Goal: Task Accomplishment & Management: Use online tool/utility

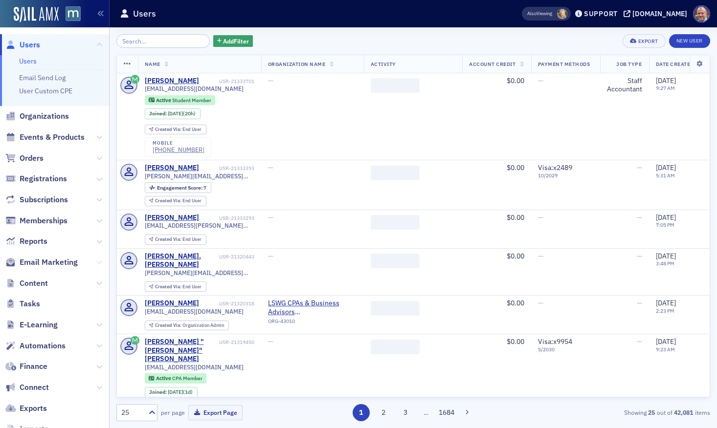
click at [100, 263] on icon at bounding box center [99, 263] width 6 height 6
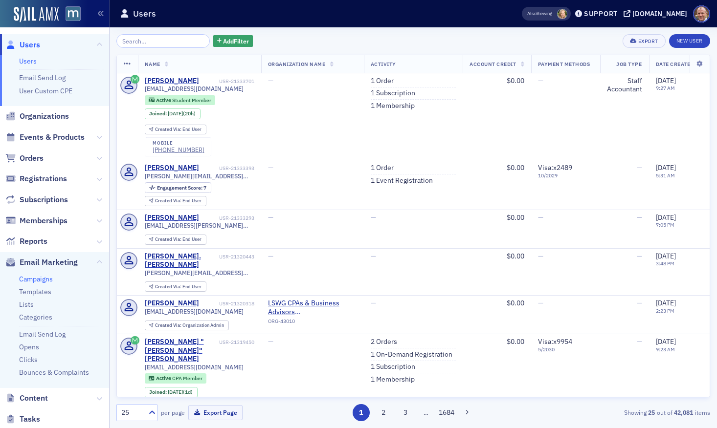
click at [49, 279] on link "Campaigns" at bounding box center [36, 279] width 34 height 9
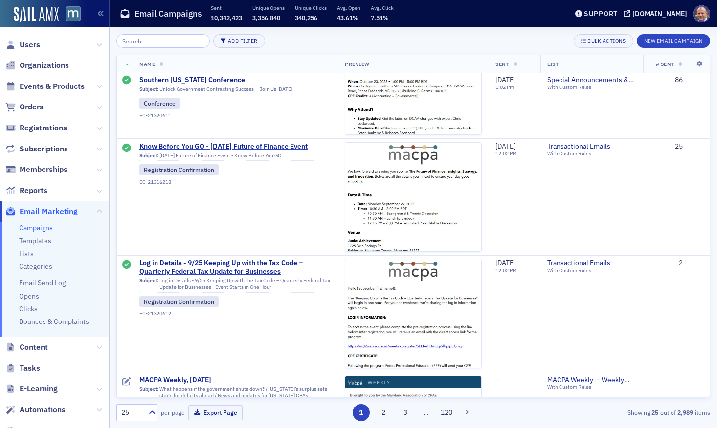
scroll to position [1005, 0]
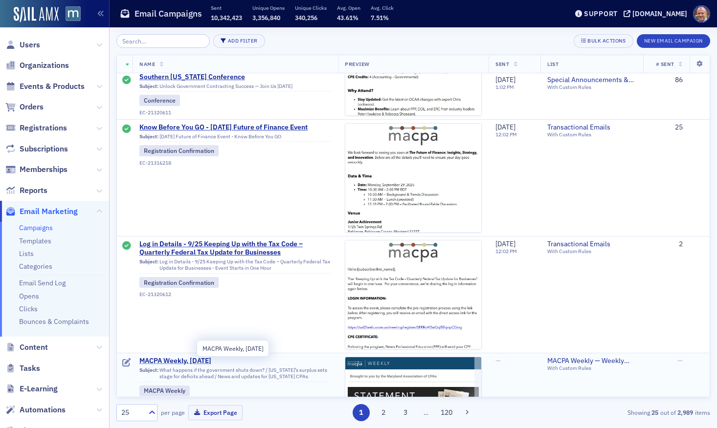
click at [208, 362] on span "MACPA Weekly, [DATE]" at bounding box center [235, 361] width 192 height 9
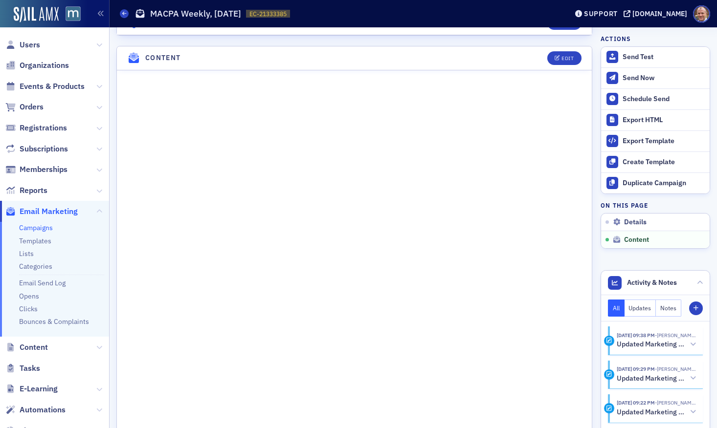
scroll to position [650, 0]
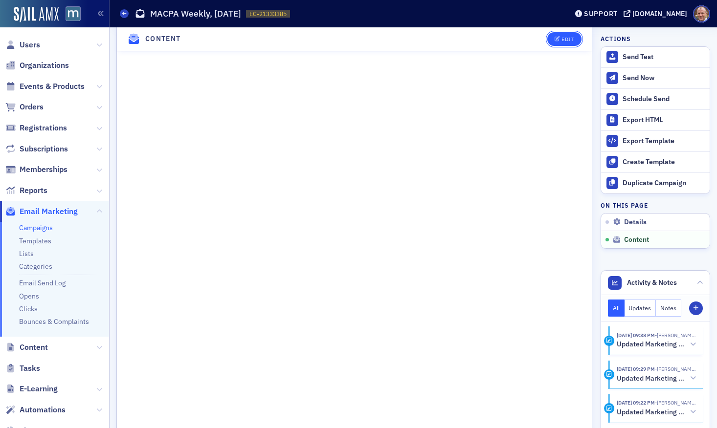
click at [571, 39] on div "Edit" at bounding box center [567, 39] width 12 height 5
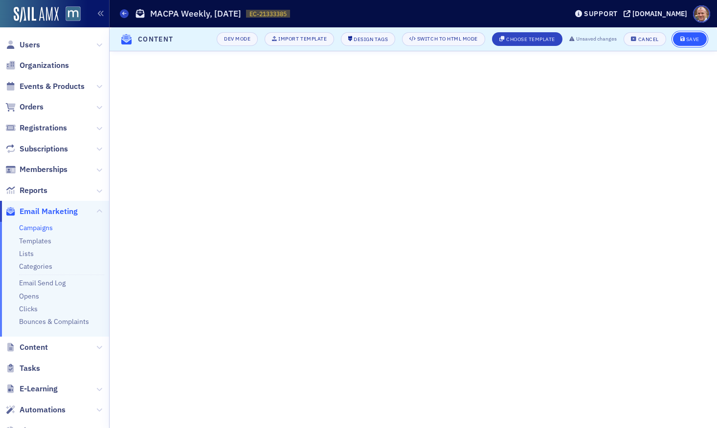
click at [690, 37] on div "Save" at bounding box center [692, 39] width 13 height 5
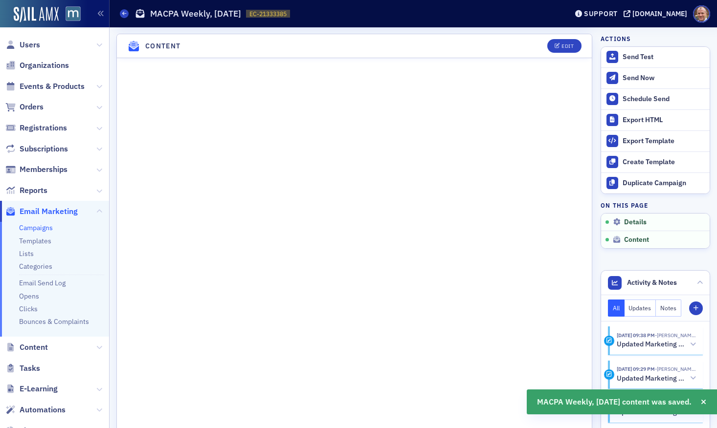
scroll to position [507, 0]
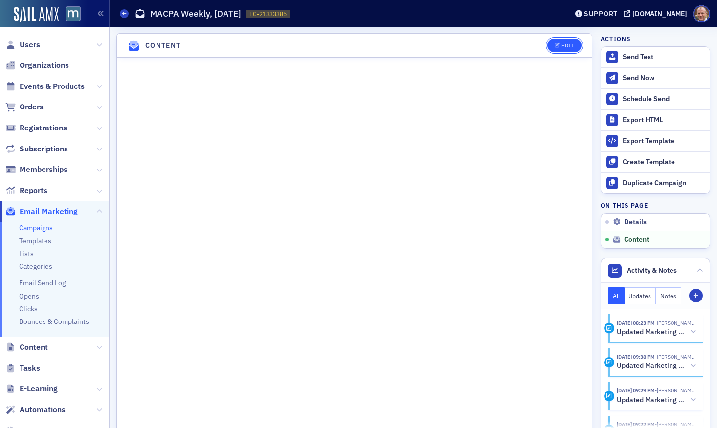
click at [562, 45] on div "Edit" at bounding box center [567, 45] width 12 height 5
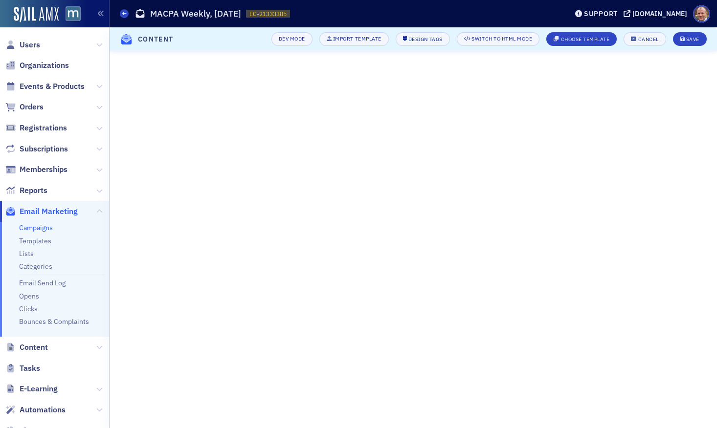
scroll to position [164, 0]
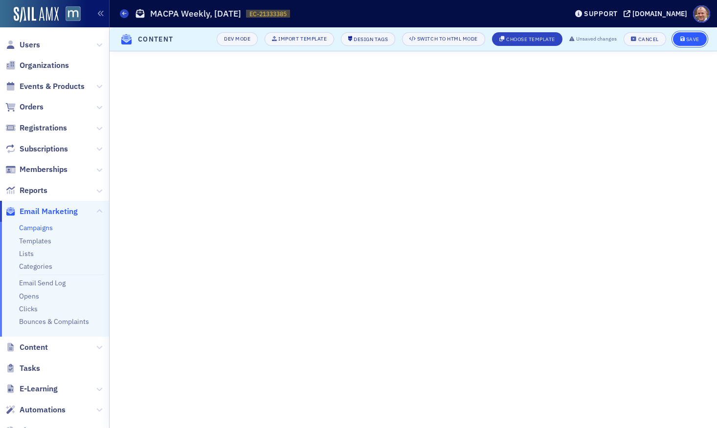
click at [696, 38] on div "Save" at bounding box center [692, 39] width 13 height 5
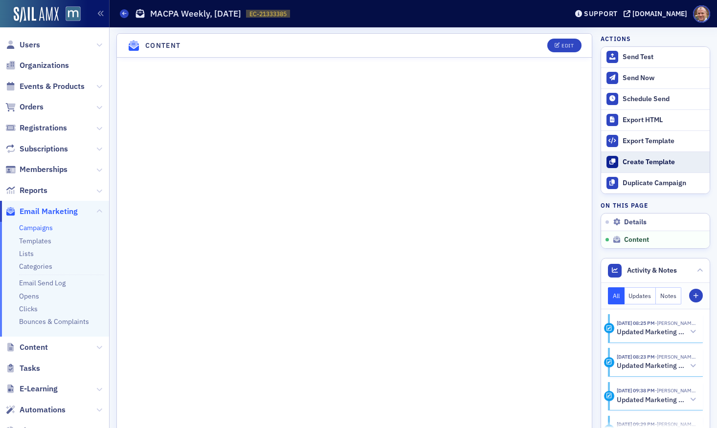
scroll to position [554, 0]
click at [563, 48] on button "Edit" at bounding box center [564, 46] width 34 height 14
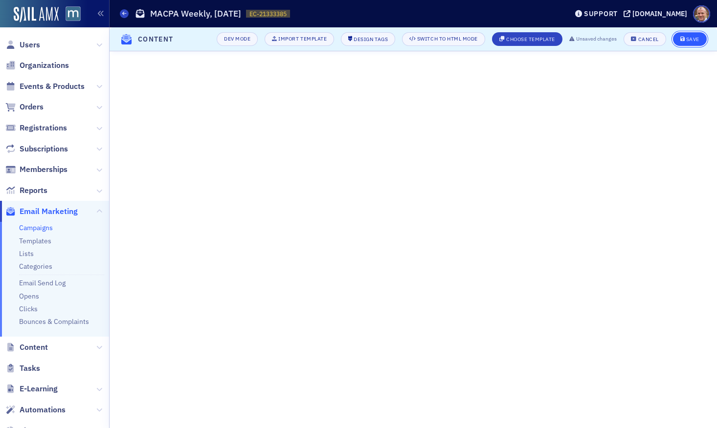
click at [696, 41] on div "Save" at bounding box center [692, 39] width 13 height 5
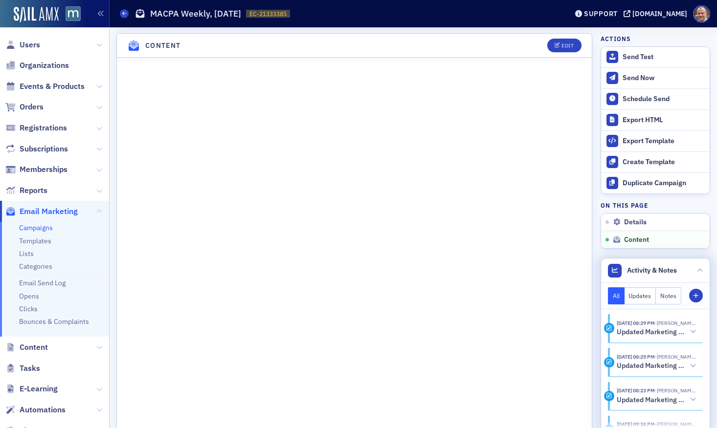
scroll to position [554, 0]
click at [570, 36] on header "Content Edit" at bounding box center [354, 46] width 475 height 24
click at [569, 44] on div "Edit" at bounding box center [567, 46] width 12 height 5
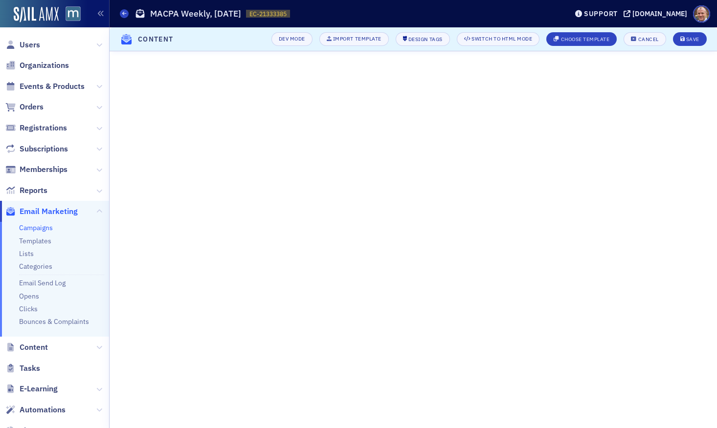
scroll to position [164, 0]
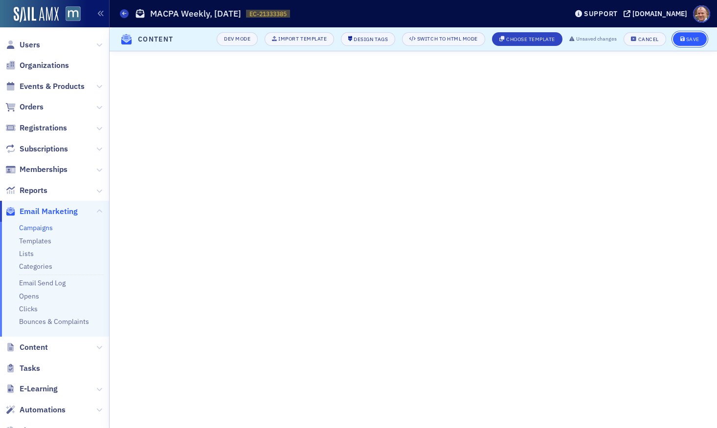
click at [687, 42] on div "Save" at bounding box center [692, 39] width 13 height 5
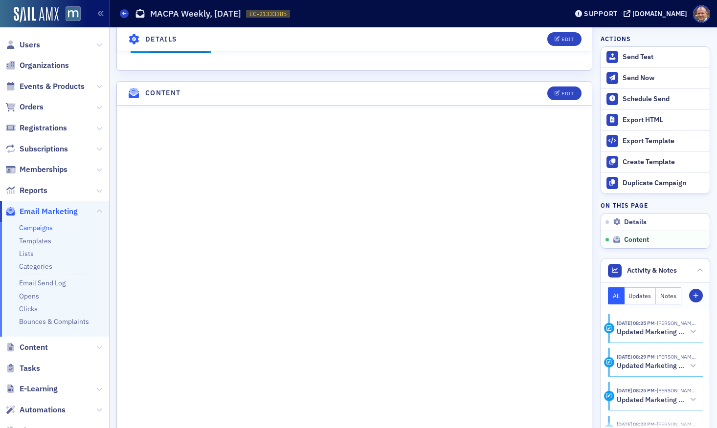
scroll to position [553, 0]
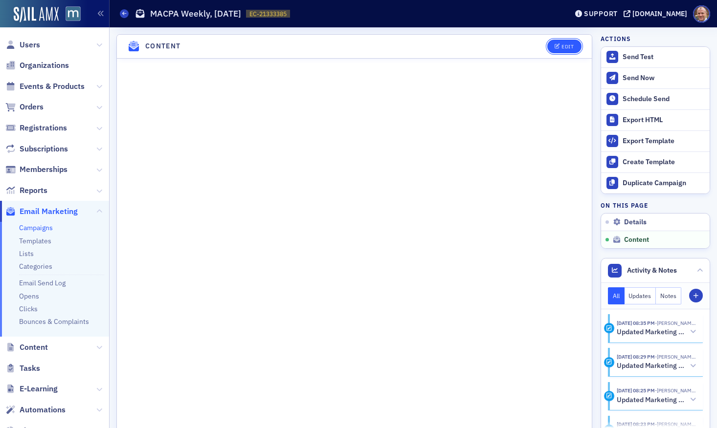
click at [566, 44] on div "Edit" at bounding box center [567, 46] width 12 height 5
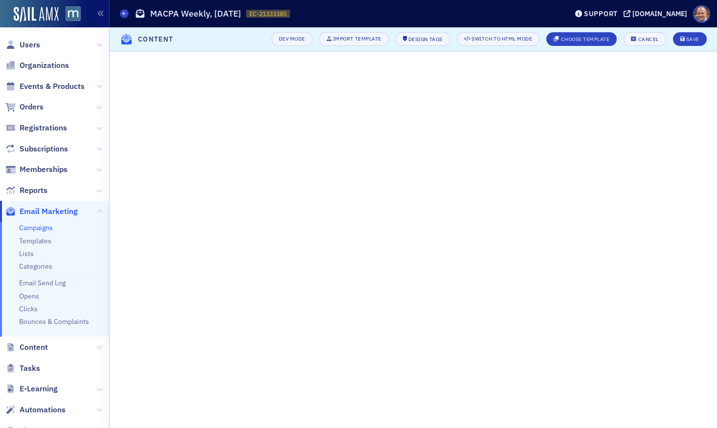
scroll to position [164, 0]
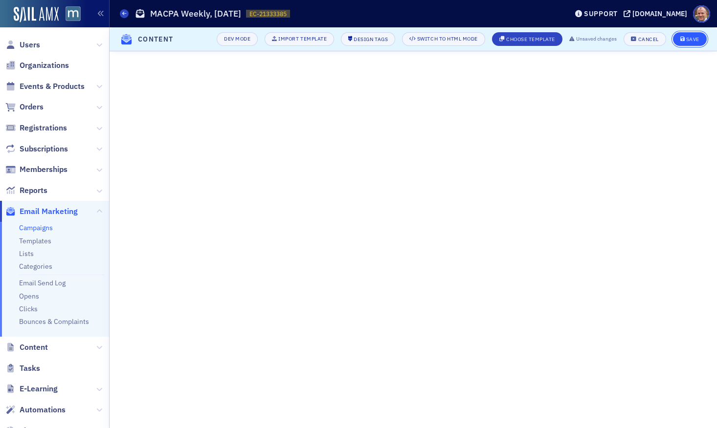
click at [687, 41] on div "Save" at bounding box center [692, 39] width 13 height 5
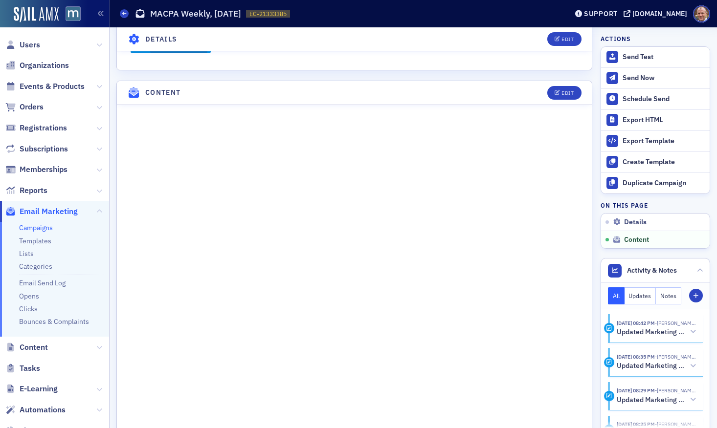
scroll to position [554, 0]
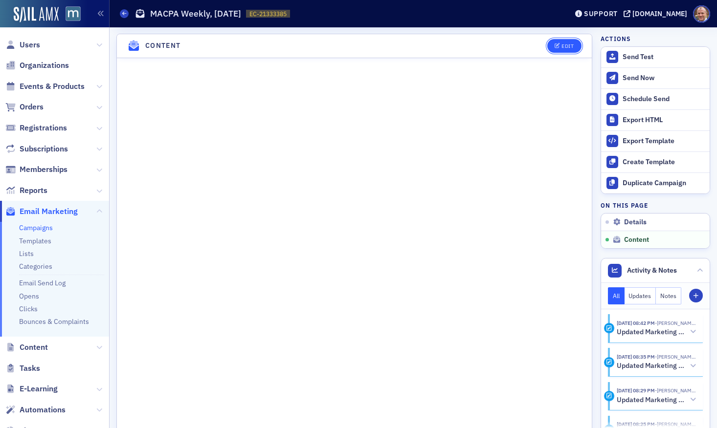
click at [564, 44] on div "Edit" at bounding box center [567, 46] width 12 height 5
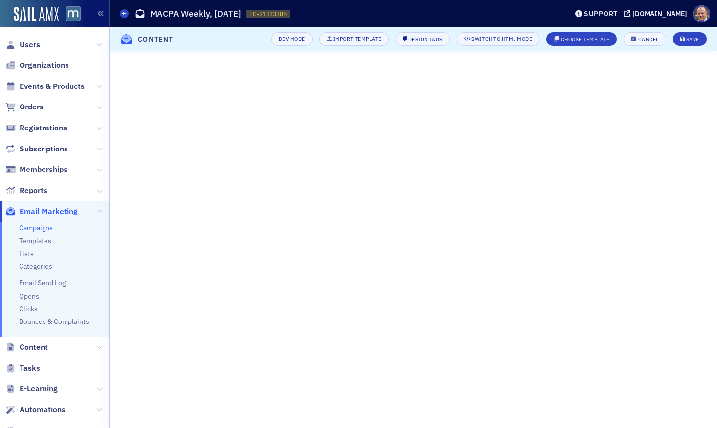
scroll to position [164, 0]
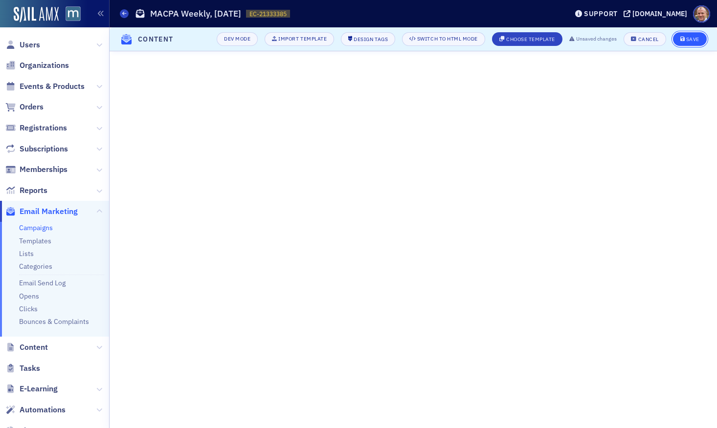
click at [688, 41] on div "Save" at bounding box center [692, 39] width 13 height 5
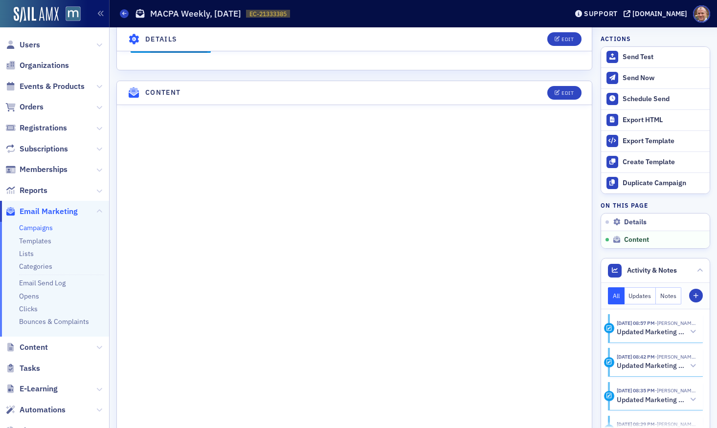
scroll to position [554, 0]
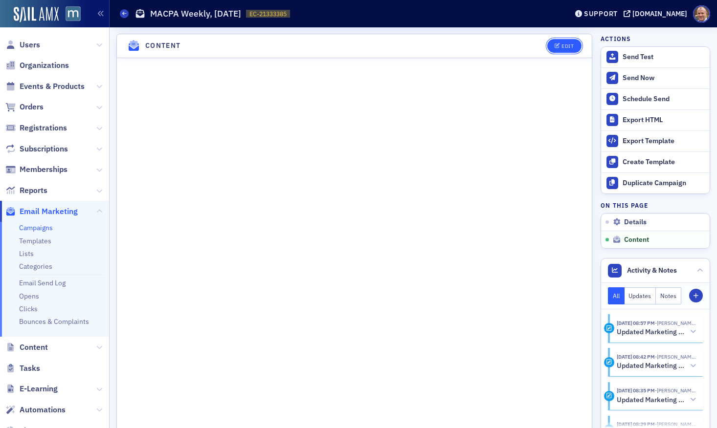
click at [571, 46] on div "Edit" at bounding box center [567, 46] width 12 height 5
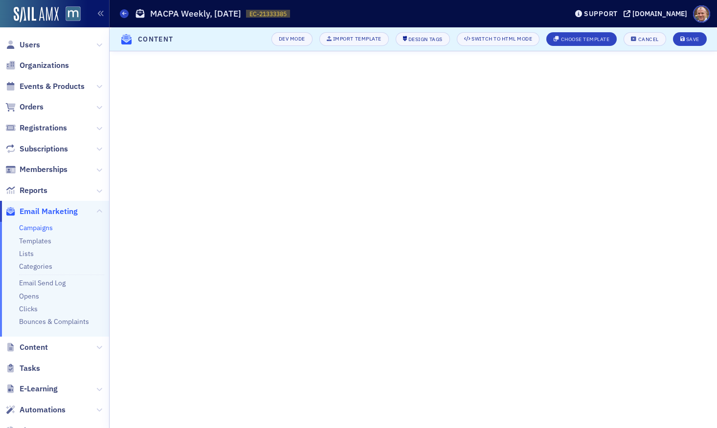
scroll to position [164, 0]
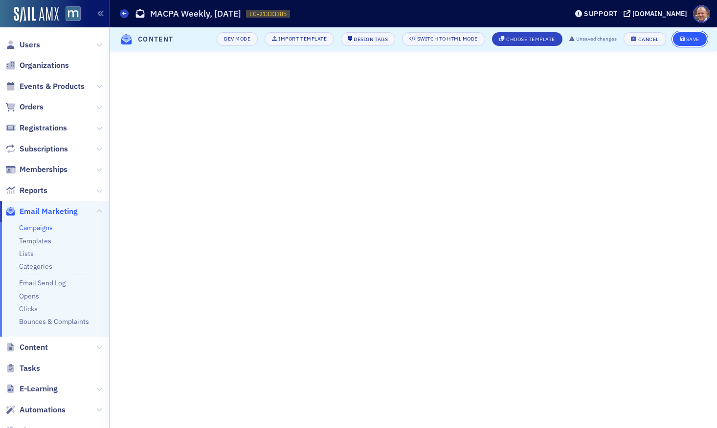
click at [690, 39] on div "Save" at bounding box center [692, 39] width 13 height 5
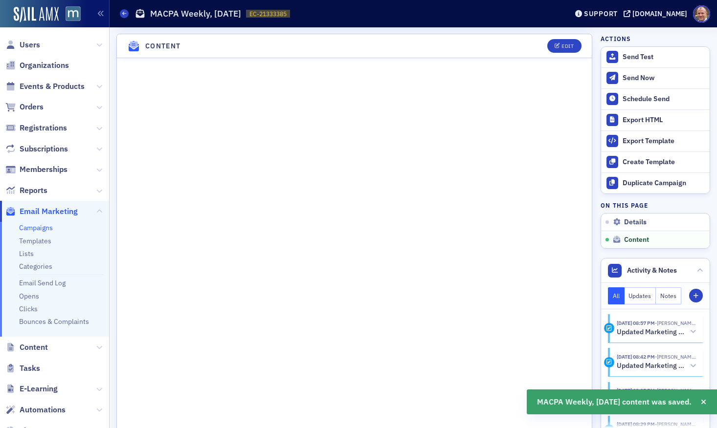
scroll to position [507, 0]
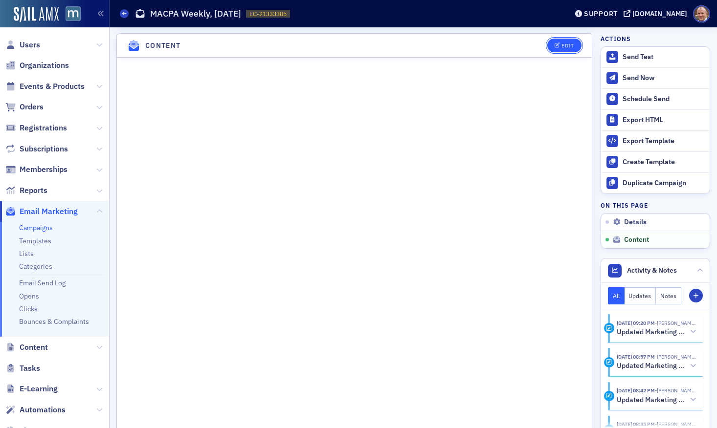
click at [572, 40] on button "Edit" at bounding box center [564, 46] width 34 height 14
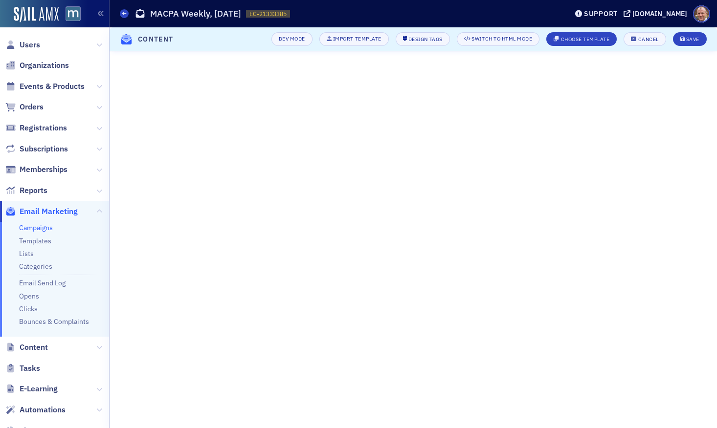
scroll to position [117, 0]
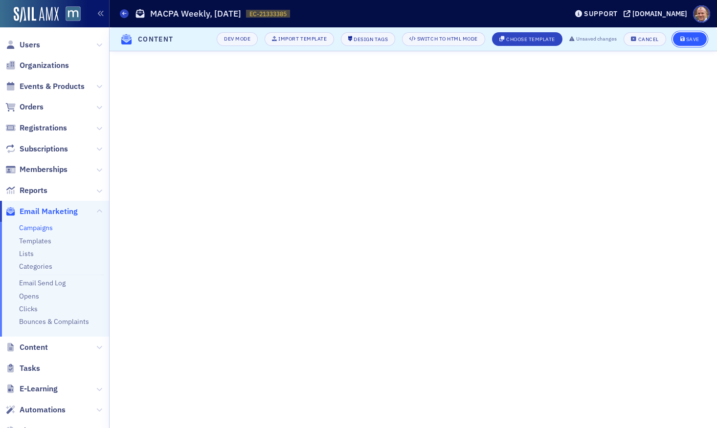
click at [689, 37] on div "Save" at bounding box center [692, 39] width 13 height 5
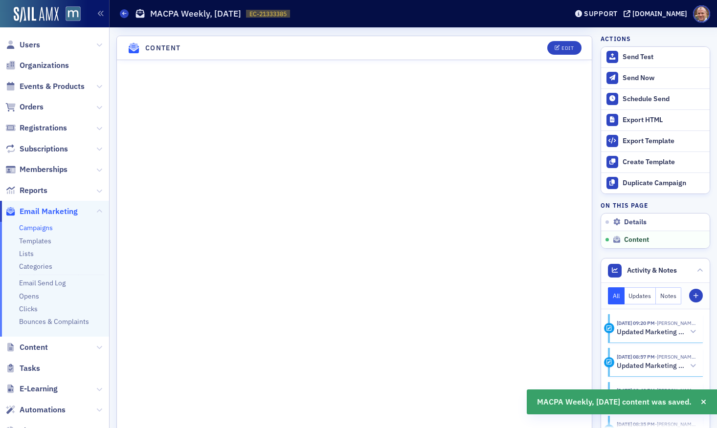
scroll to position [507, 0]
